Goal: Task Accomplishment & Management: Manage account settings

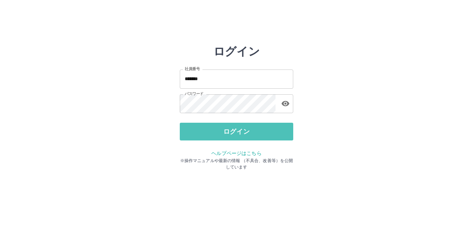
click at [250, 131] on button "ログイン" at bounding box center [236, 132] width 113 height 18
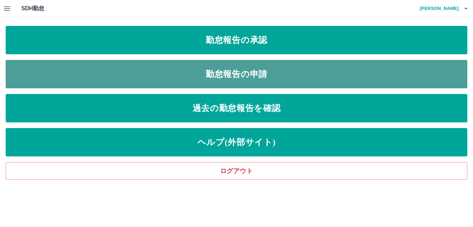
click at [242, 72] on link "勤怠報告の申請" at bounding box center [236, 74] width 461 height 28
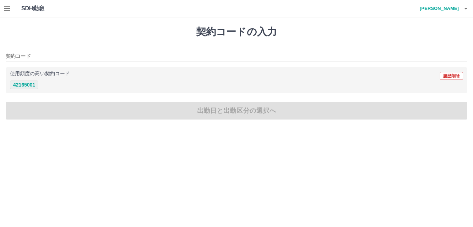
click at [24, 84] on button "42165001" at bounding box center [24, 84] width 28 height 9
type input "********"
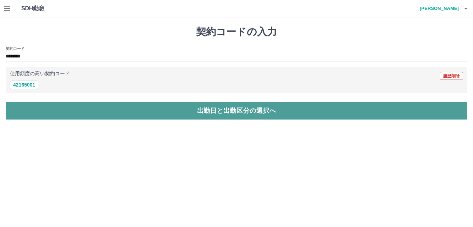
click at [182, 112] on button "出勤日と出勤区分の選択へ" at bounding box center [236, 111] width 461 height 18
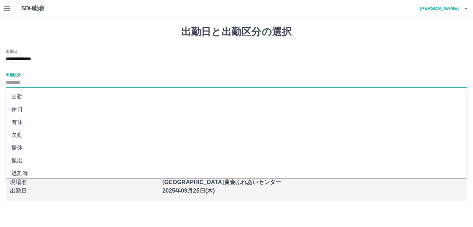
click at [33, 80] on input "出勤区分" at bounding box center [236, 82] width 461 height 9
click at [20, 97] on li "出勤" at bounding box center [236, 96] width 461 height 13
type input "**"
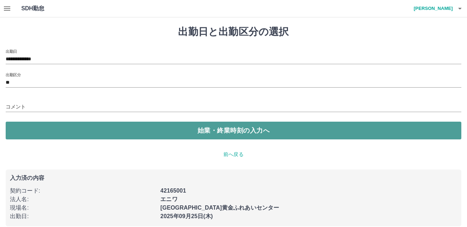
click at [200, 126] on button "始業・終業時刻の入力へ" at bounding box center [233, 131] width 455 height 18
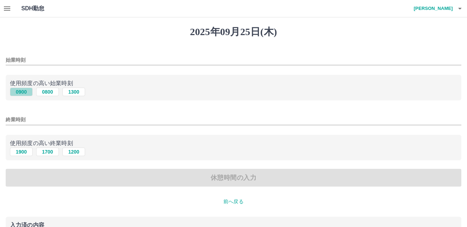
click at [19, 92] on button "0900" at bounding box center [21, 92] width 23 height 9
type input "****"
click at [50, 152] on button "1700" at bounding box center [47, 151] width 23 height 9
type input "****"
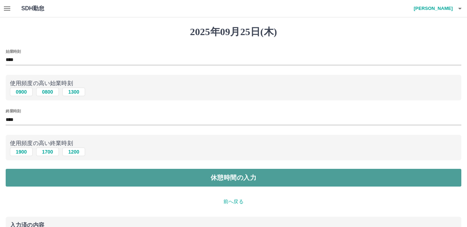
click at [205, 175] on button "休憩時間の入力" at bounding box center [233, 178] width 455 height 18
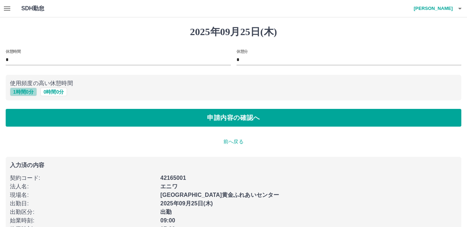
click at [27, 93] on button "1 時間 0 分" at bounding box center [23, 92] width 27 height 9
type input "*"
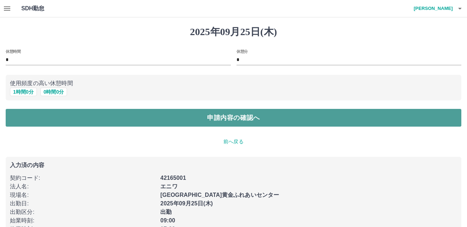
click at [206, 116] on button "申請内容の確認へ" at bounding box center [233, 118] width 455 height 18
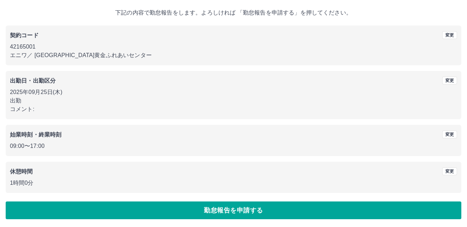
scroll to position [39, 0]
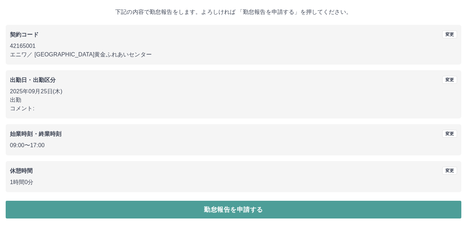
click at [244, 208] on button "勤怠報告を申請する" at bounding box center [233, 210] width 455 height 18
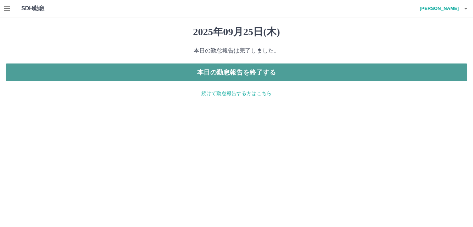
click at [244, 71] on button "本日の勤怠報告を終了する" at bounding box center [236, 72] width 461 height 18
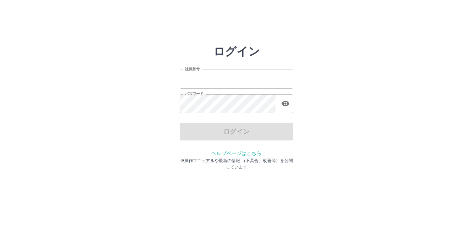
type input "*******"
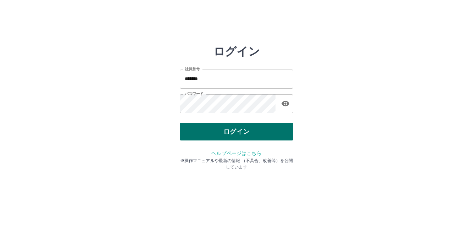
click at [253, 134] on div "ログイン" at bounding box center [236, 132] width 113 height 18
click at [256, 132] on button "ログイン" at bounding box center [236, 132] width 113 height 18
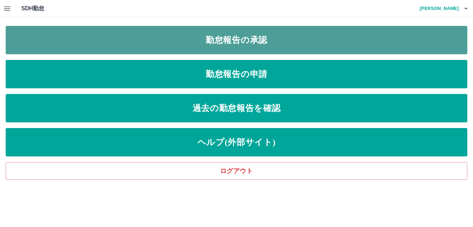
click at [228, 40] on link "勤怠報告の承認" at bounding box center [236, 40] width 461 height 28
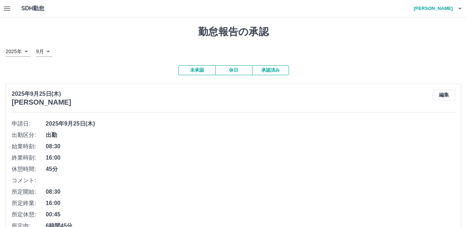
click at [7, 7] on icon "button" at bounding box center [7, 8] width 6 height 4
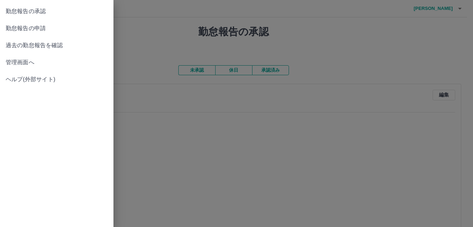
click at [18, 61] on span "管理画面へ" at bounding box center [57, 62] width 102 height 9
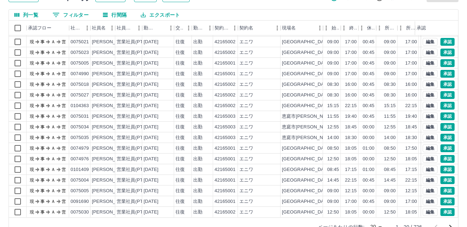
scroll to position [73, 0]
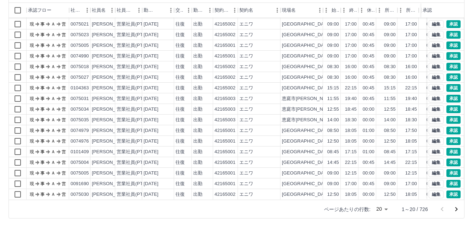
click at [380, 207] on body "SDH勤怠 中屋　通 勤務実績承認 前月 2025年09月 次月 今月 月選択 承認モード 削除モード 一括承認 列一覧 0 フィルター 行間隔 エクスポート…" at bounding box center [236, 76] width 473 height 299
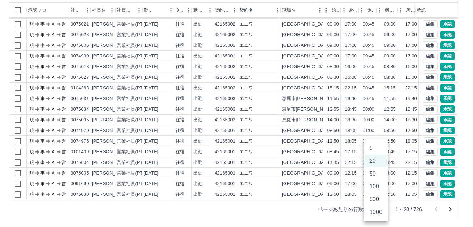
click at [374, 186] on li "100" at bounding box center [376, 186] width 24 height 13
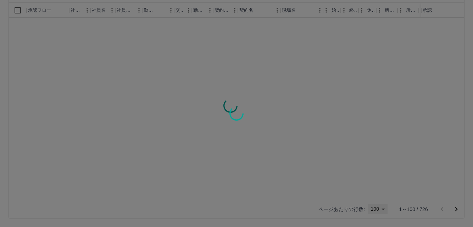
type input "***"
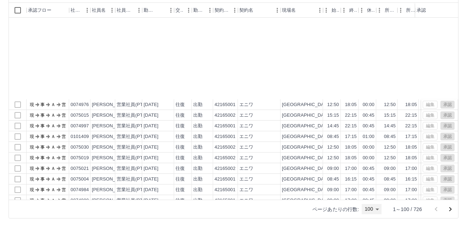
scroll to position [887, 0]
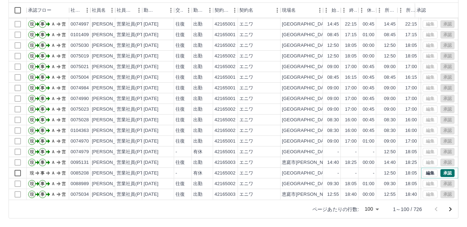
click at [442, 169] on button "承認" at bounding box center [447, 173] width 14 height 8
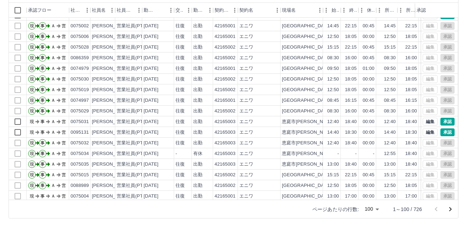
scroll to position [356, 0]
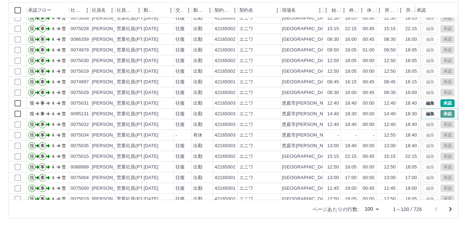
click at [440, 114] on button "承認" at bounding box center [447, 114] width 14 height 8
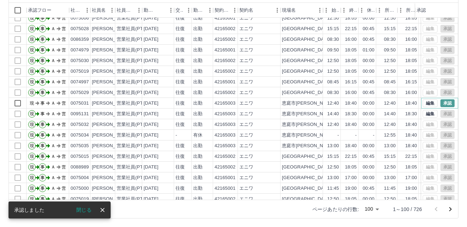
click at [440, 102] on button "承認" at bounding box center [447, 103] width 14 height 8
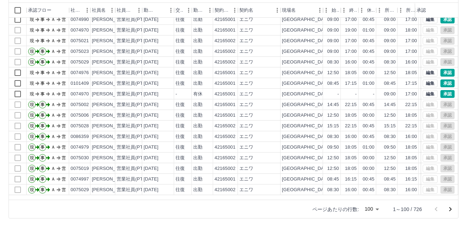
scroll to position [214, 0]
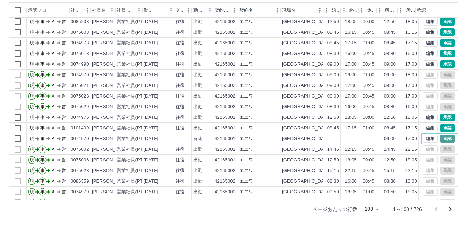
click at [440, 138] on button "承認" at bounding box center [447, 139] width 14 height 8
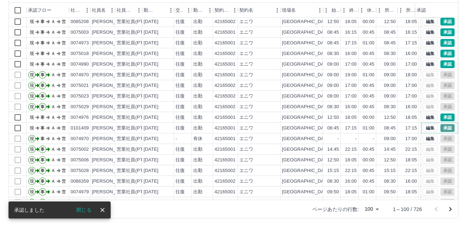
click at [444, 127] on button "承認" at bounding box center [447, 128] width 14 height 8
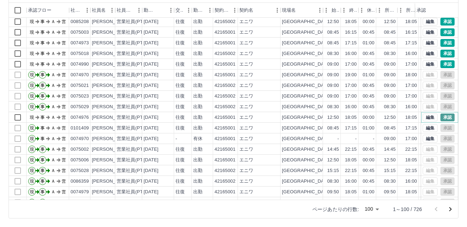
click at [440, 117] on button "承認" at bounding box center [447, 117] width 14 height 8
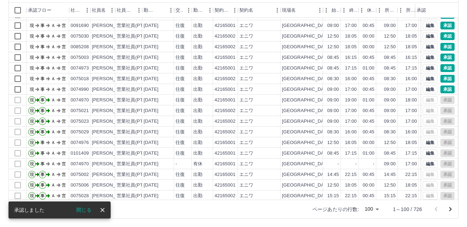
scroll to position [179, 0]
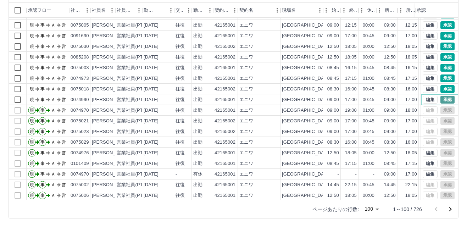
click at [440, 99] on button "承認" at bounding box center [447, 100] width 14 height 8
click at [441, 88] on button "承認" at bounding box center [447, 89] width 14 height 8
click at [442, 76] on button "承認" at bounding box center [447, 78] width 14 height 8
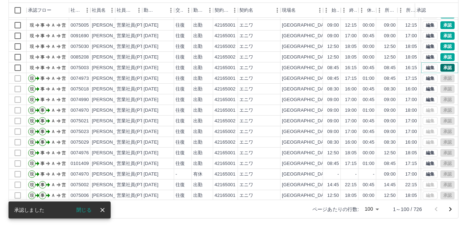
click at [441, 66] on button "承認" at bounding box center [447, 68] width 14 height 8
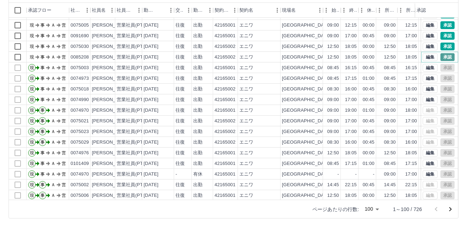
click at [441, 56] on button "承認" at bounding box center [447, 57] width 14 height 8
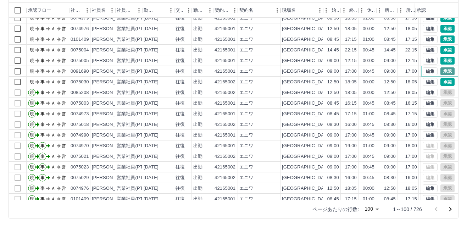
click at [441, 71] on button "承認" at bounding box center [447, 71] width 14 height 8
click at [443, 58] on button "承認" at bounding box center [447, 61] width 14 height 8
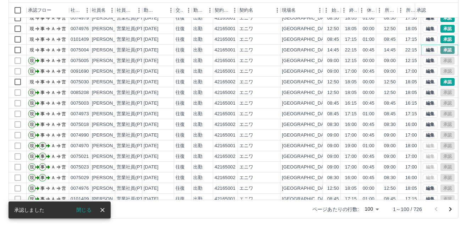
click at [442, 49] on button "承認" at bounding box center [447, 50] width 14 height 8
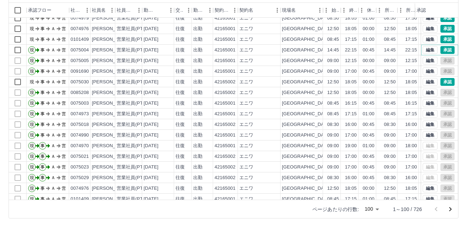
scroll to position [108, 0]
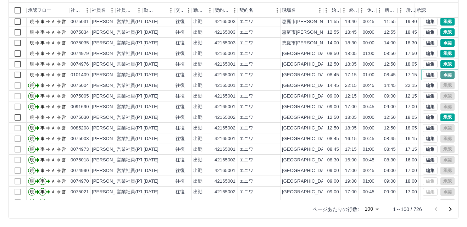
click at [442, 73] on button "承認" at bounding box center [447, 75] width 14 height 8
click at [440, 62] on button "承認" at bounding box center [447, 64] width 14 height 8
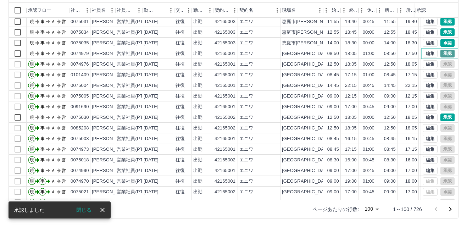
click at [441, 51] on button "承認" at bounding box center [447, 54] width 14 height 8
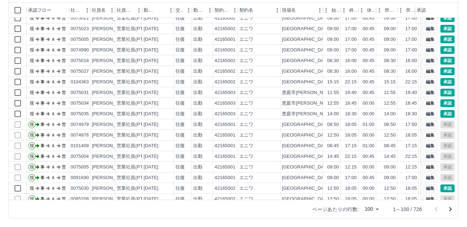
scroll to position [72, 0]
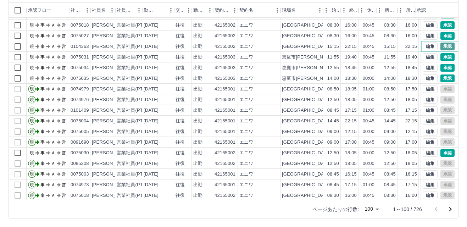
click at [441, 46] on button "承認" at bounding box center [447, 47] width 14 height 8
click at [442, 57] on button "承認" at bounding box center [447, 57] width 14 height 8
click at [440, 67] on button "承認" at bounding box center [447, 68] width 14 height 8
click at [442, 78] on button "承認" at bounding box center [447, 78] width 14 height 8
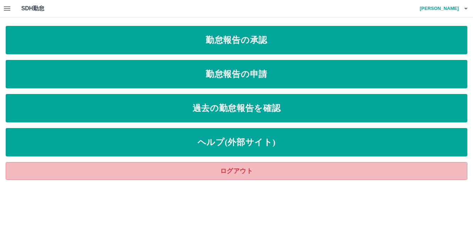
click at [236, 168] on link "ログアウト" at bounding box center [236, 171] width 461 height 18
